Goal: Navigation & Orientation: Find specific page/section

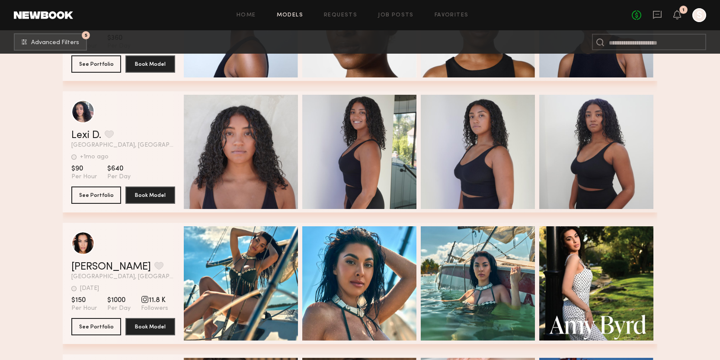
scroll to position [174124, 0]
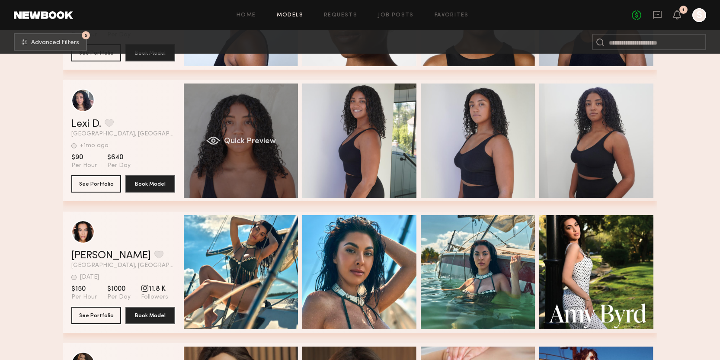
click at [260, 142] on span "Quick Preview" at bounding box center [250, 141] width 52 height 8
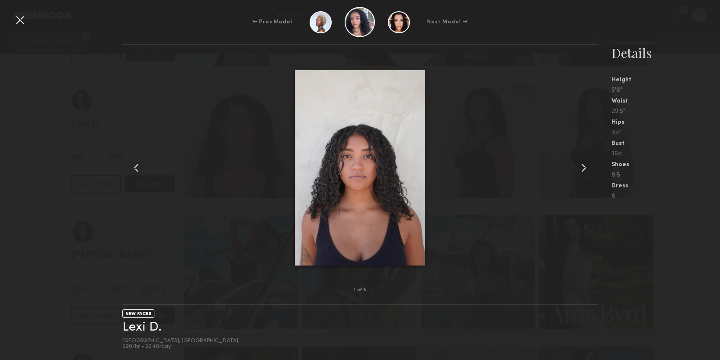
click at [586, 168] on common-icon at bounding box center [584, 168] width 14 height 14
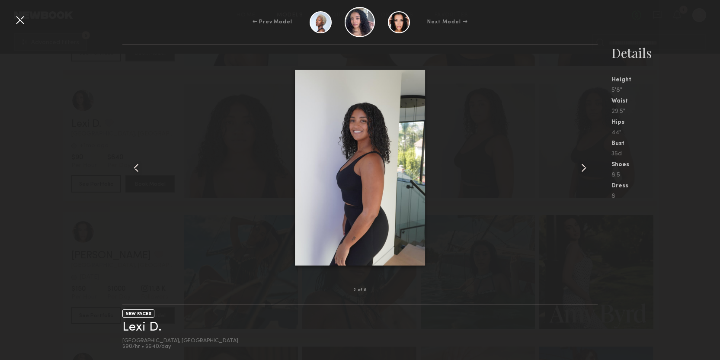
click at [586, 168] on common-icon at bounding box center [584, 168] width 14 height 14
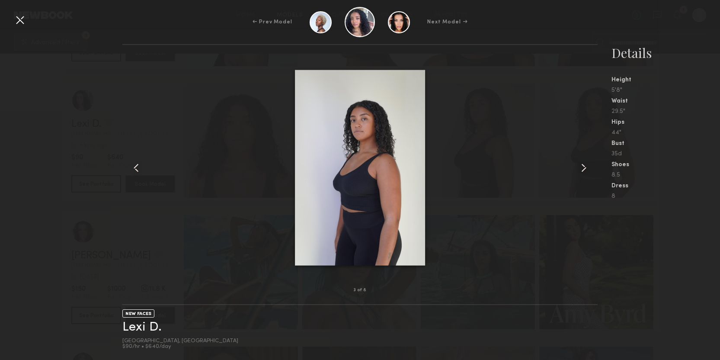
click at [586, 168] on common-icon at bounding box center [584, 168] width 14 height 14
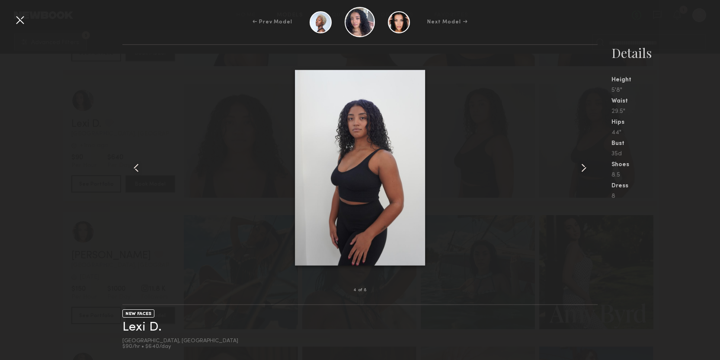
click at [586, 168] on common-icon at bounding box center [584, 168] width 14 height 14
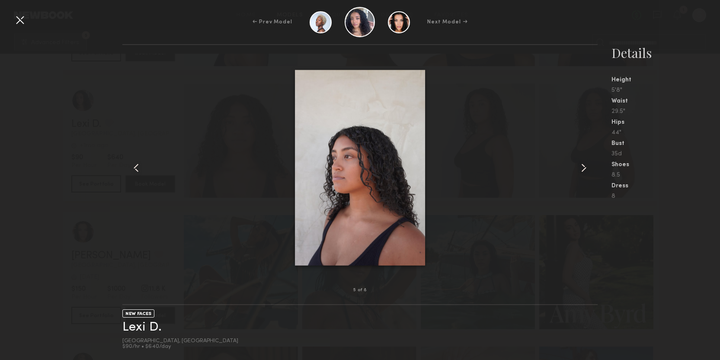
click at [586, 168] on common-icon at bounding box center [584, 168] width 14 height 14
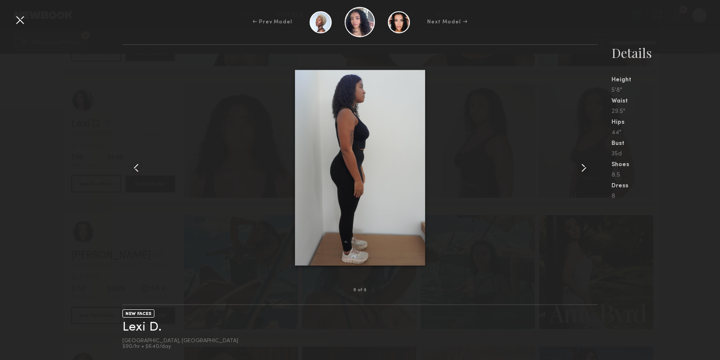
click at [586, 168] on common-icon at bounding box center [584, 168] width 14 height 14
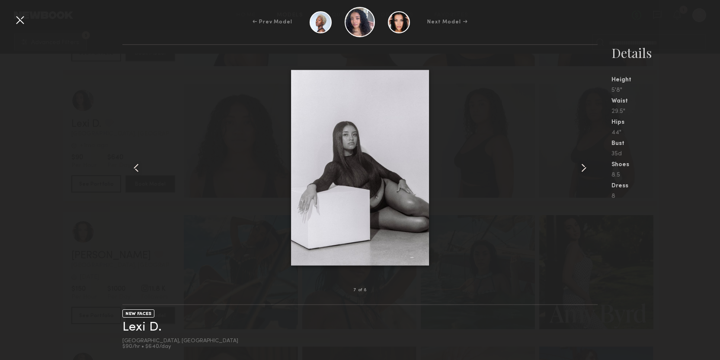
click at [586, 168] on common-icon at bounding box center [584, 168] width 14 height 14
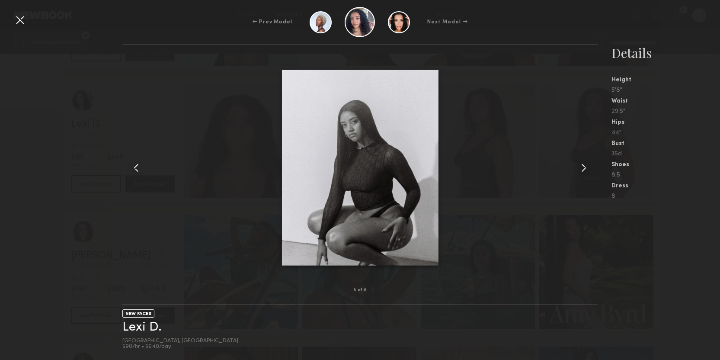
click at [586, 168] on common-icon at bounding box center [584, 168] width 14 height 14
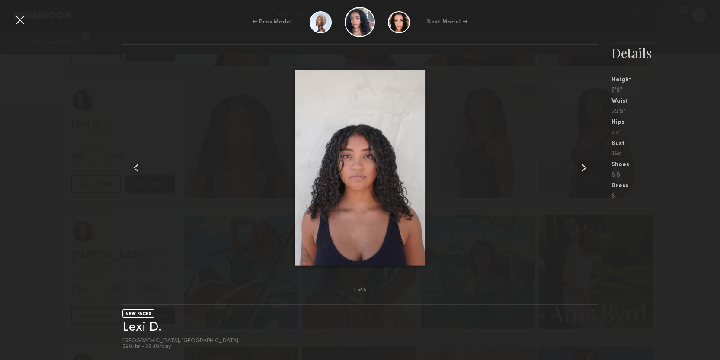
click at [16, 18] on div at bounding box center [20, 20] width 14 height 14
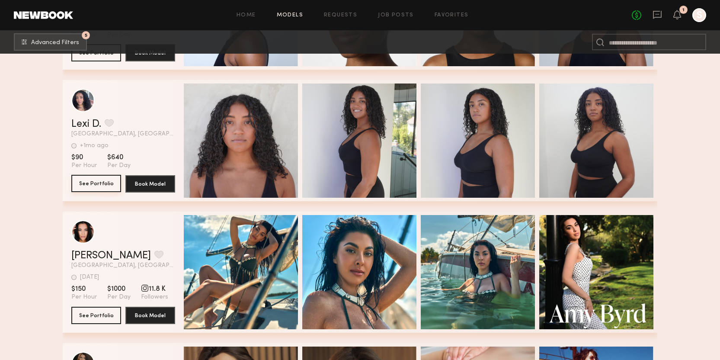
click at [100, 181] on button "See Portfolio" at bounding box center [96, 183] width 50 height 17
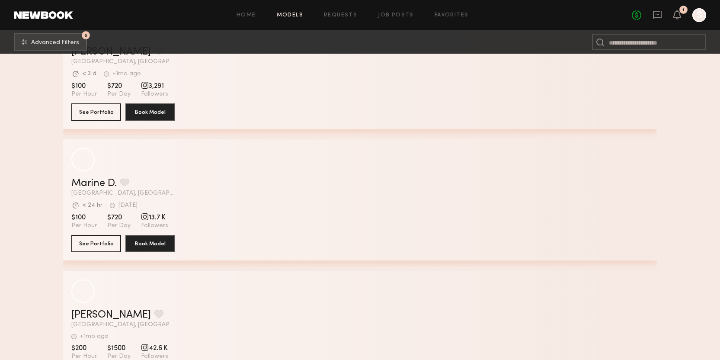
scroll to position [176717, 0]
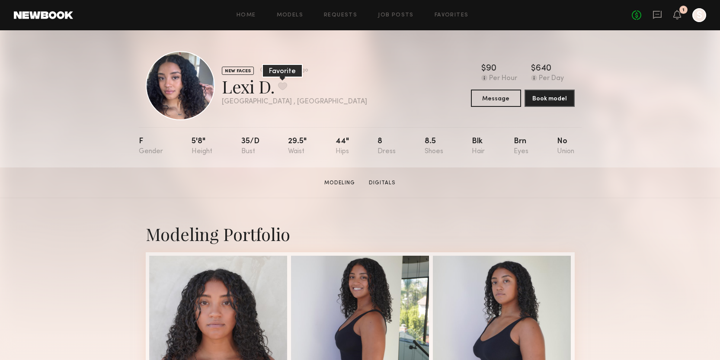
click at [284, 86] on button at bounding box center [282, 86] width 9 height 8
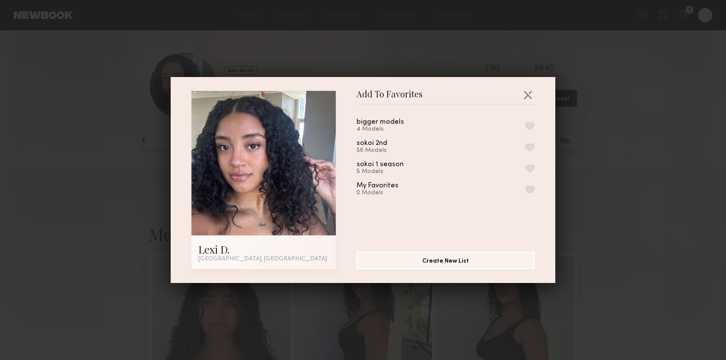
click at [526, 144] on button "button" at bounding box center [530, 147] width 9 height 8
click at [526, 145] on button "Remove from favorite list" at bounding box center [530, 147] width 9 height 8
click at [526, 122] on button "button" at bounding box center [530, 126] width 9 height 8
click at [526, 93] on button "button" at bounding box center [528, 95] width 14 height 14
